Goal: Transaction & Acquisition: Purchase product/service

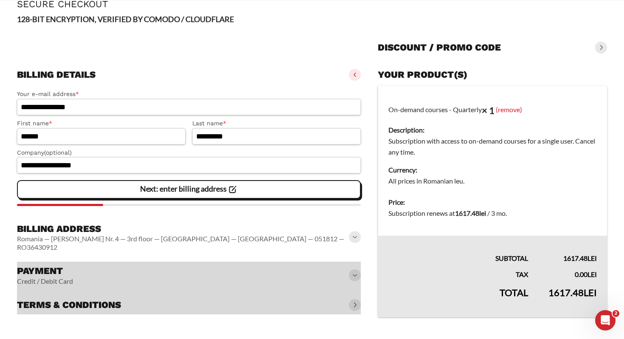
scroll to position [51, 0]
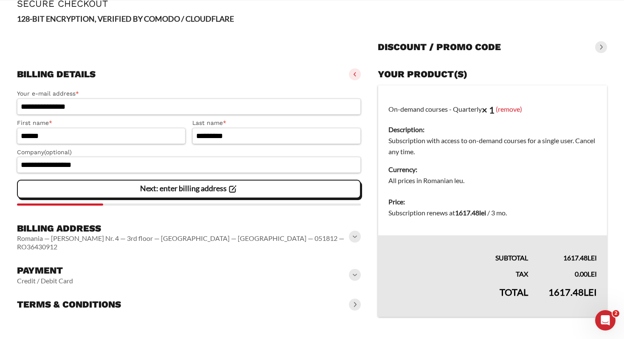
click at [65, 267] on h3 "Payment" at bounding box center [45, 270] width 56 height 12
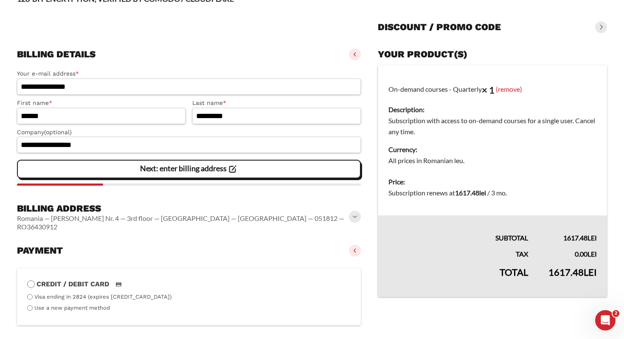
scroll to position [140, 0]
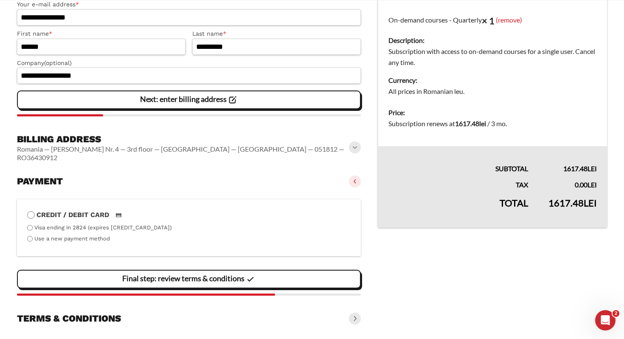
click at [0, 0] on slot "Final step: review terms & conditions" at bounding box center [0, 0] width 0 height 0
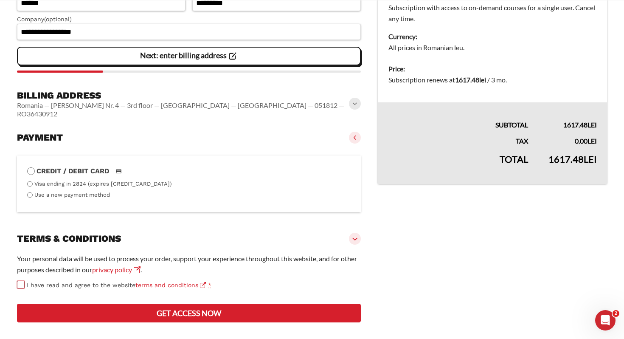
scroll to position [214, 0]
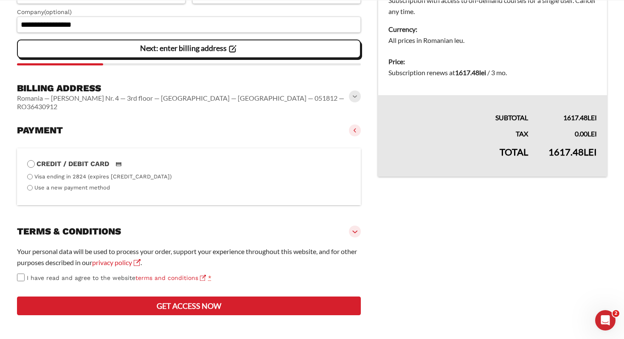
click at [190, 308] on button "Get access now" at bounding box center [189, 305] width 344 height 19
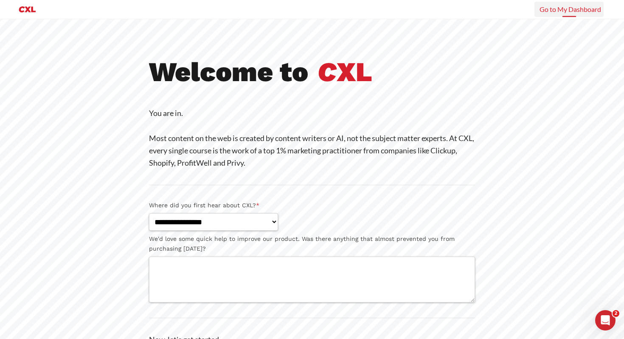
click at [562, 12] on link "Go to My Dashboard" at bounding box center [570, 9] width 62 height 8
